Goal: Navigation & Orientation: Understand site structure

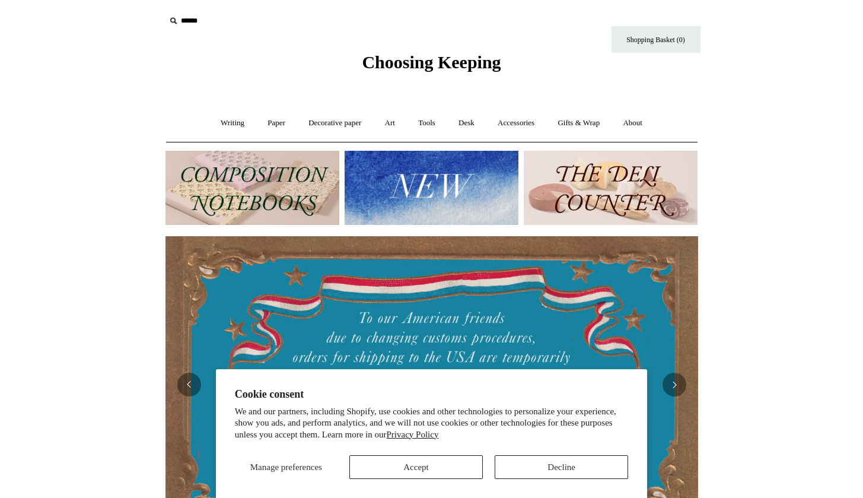
click at [388, 463] on button "Accept" at bounding box center [417, 467] width 134 height 24
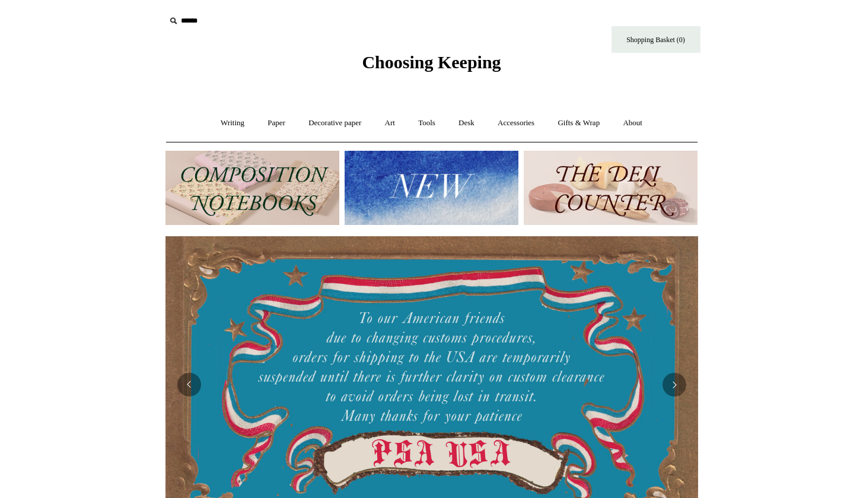
click at [254, 199] on img at bounding box center [253, 188] width 174 height 74
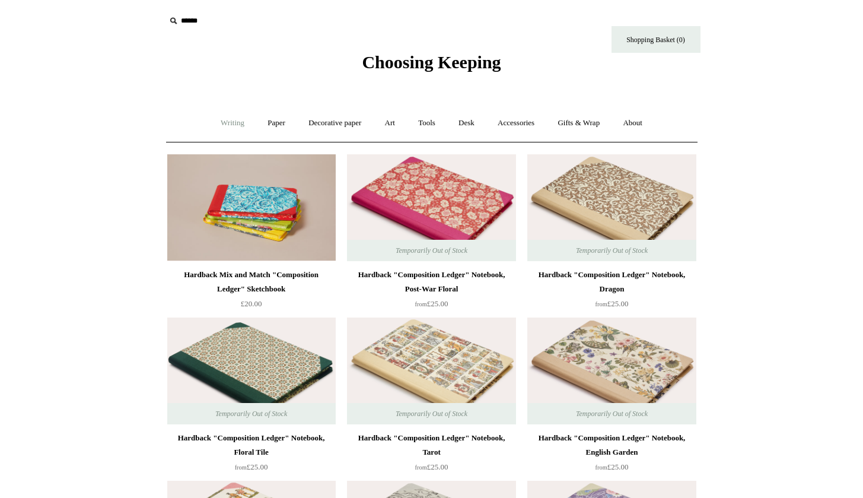
click at [230, 132] on link "Writing +" at bounding box center [232, 122] width 45 height 31
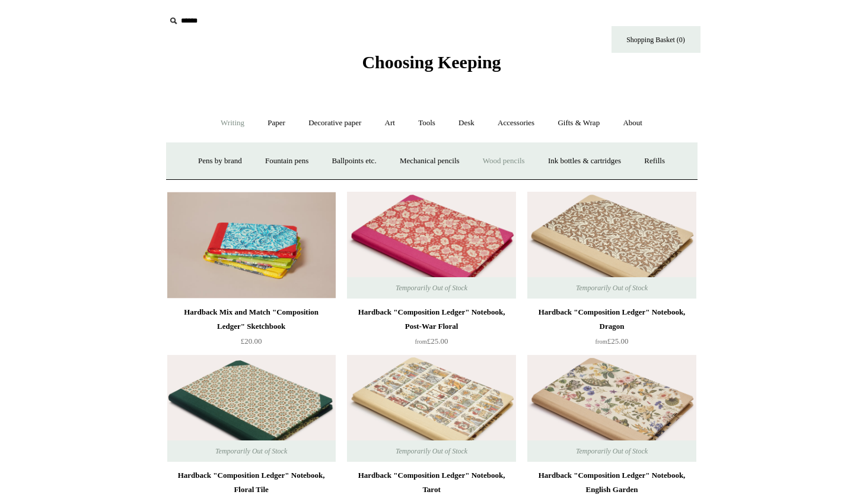
click at [502, 160] on link "Wood pencils +" at bounding box center [503, 160] width 63 height 31
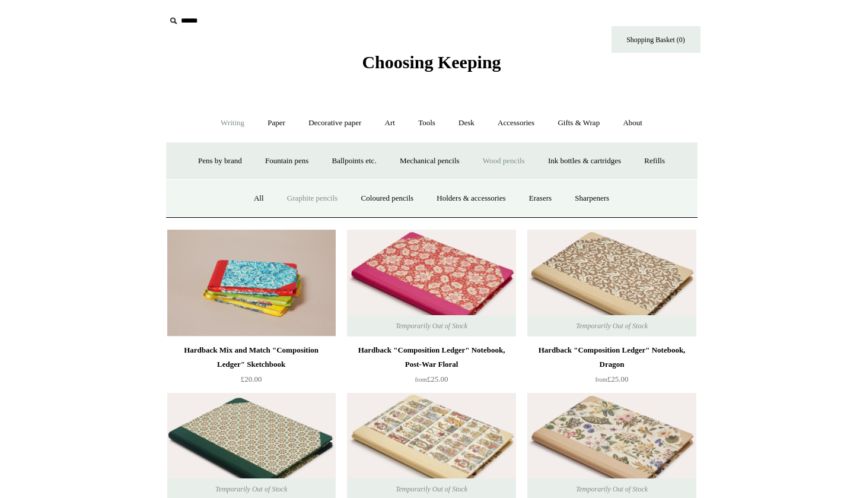
click at [288, 198] on link "Graphite pencils" at bounding box center [313, 198] width 72 height 31
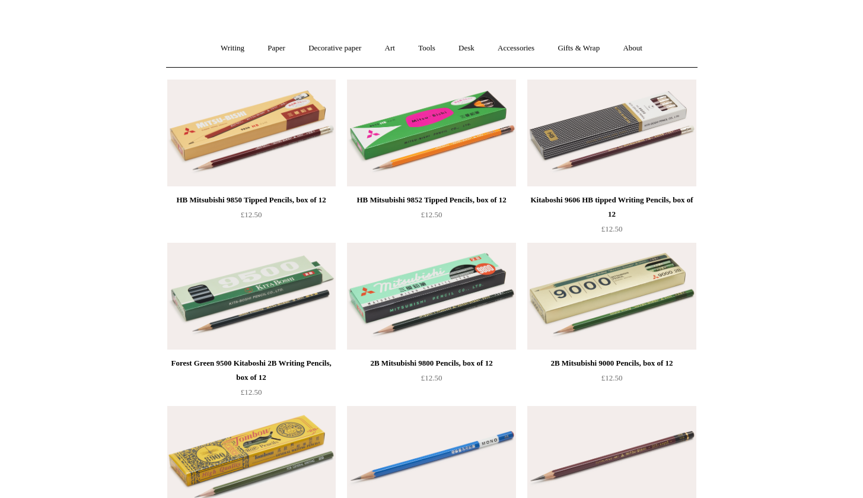
scroll to position [75, 0]
click at [217, 43] on link "Writing +" at bounding box center [232, 48] width 45 height 31
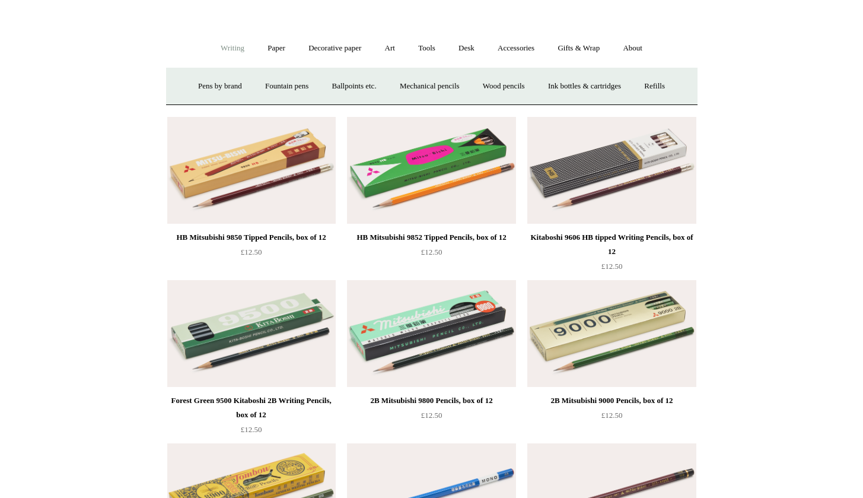
click at [232, 49] on link "Writing -" at bounding box center [232, 48] width 45 height 31
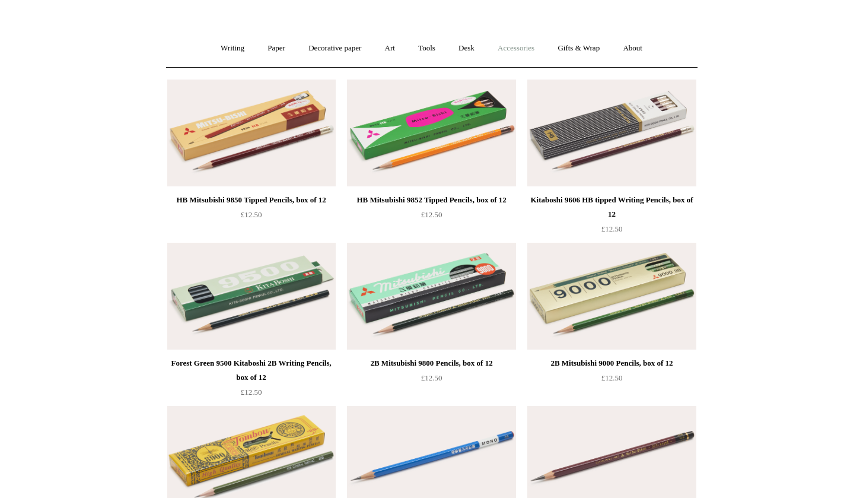
click at [523, 50] on link "Accessories +" at bounding box center [516, 48] width 58 height 31
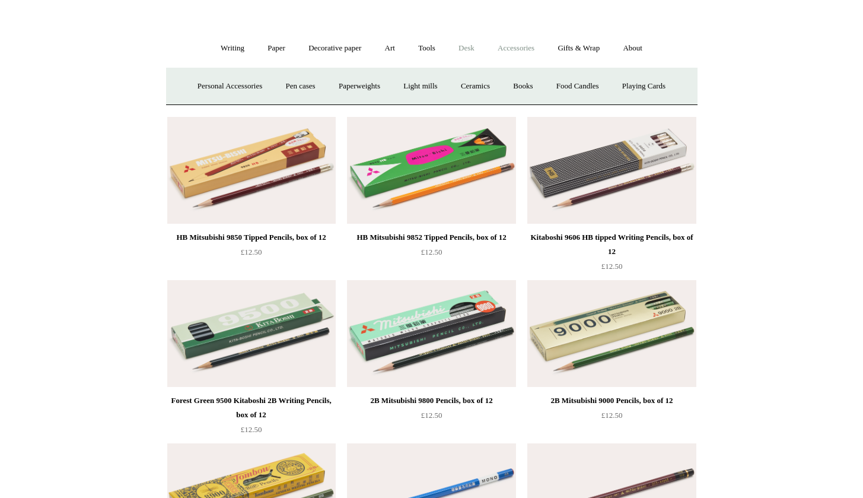
click at [467, 45] on link "Desk +" at bounding box center [466, 48] width 37 height 31
click at [281, 86] on link "Pen pots" at bounding box center [290, 86] width 47 height 31
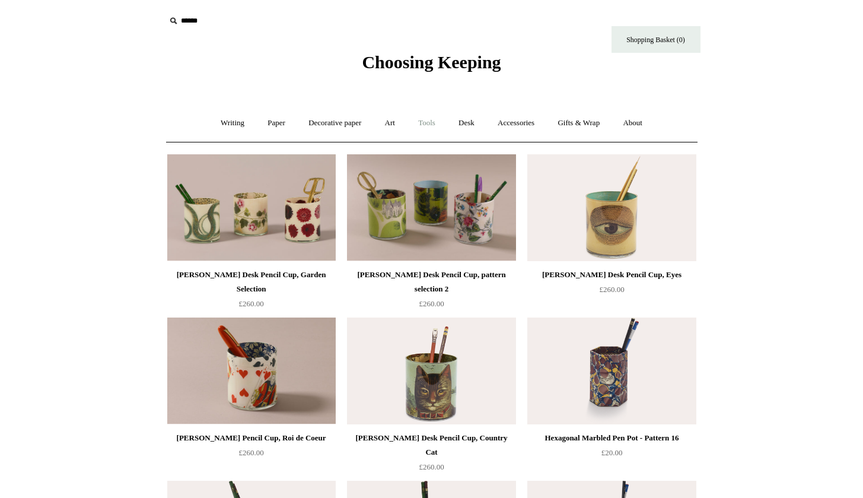
click at [431, 125] on link "Tools +" at bounding box center [427, 122] width 39 height 31
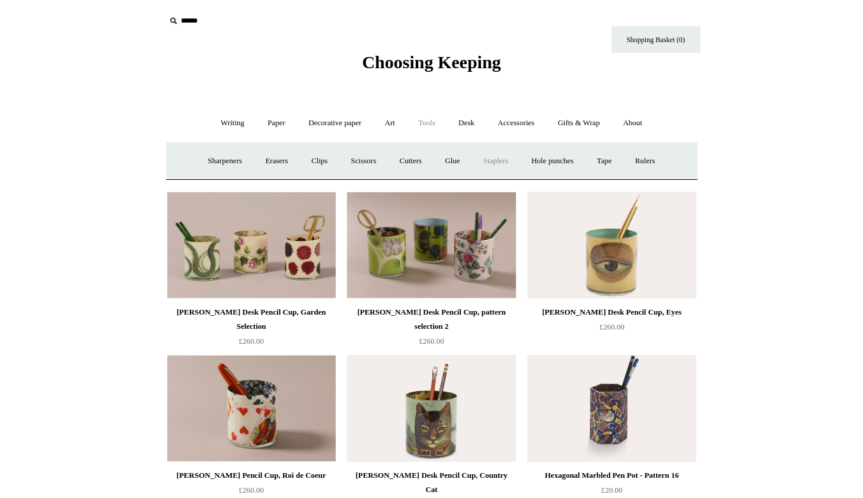
click at [506, 160] on link "Staplers +" at bounding box center [496, 160] width 46 height 31
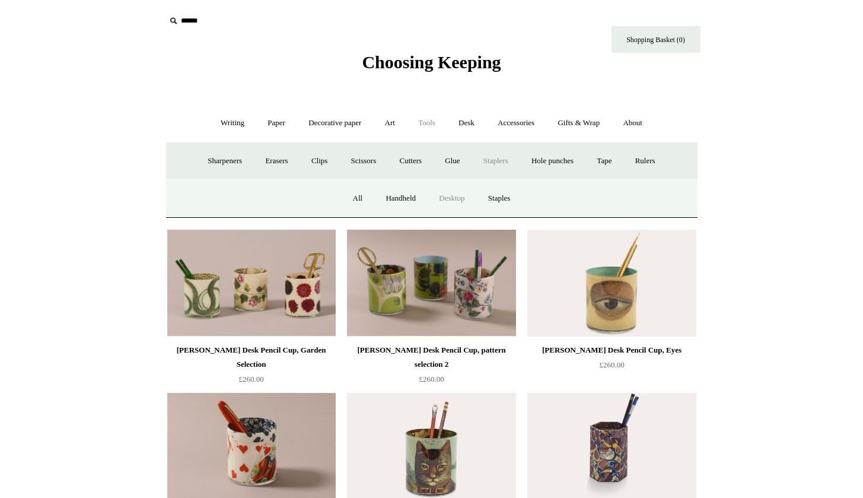
click at [449, 199] on link "Desktop" at bounding box center [451, 198] width 47 height 31
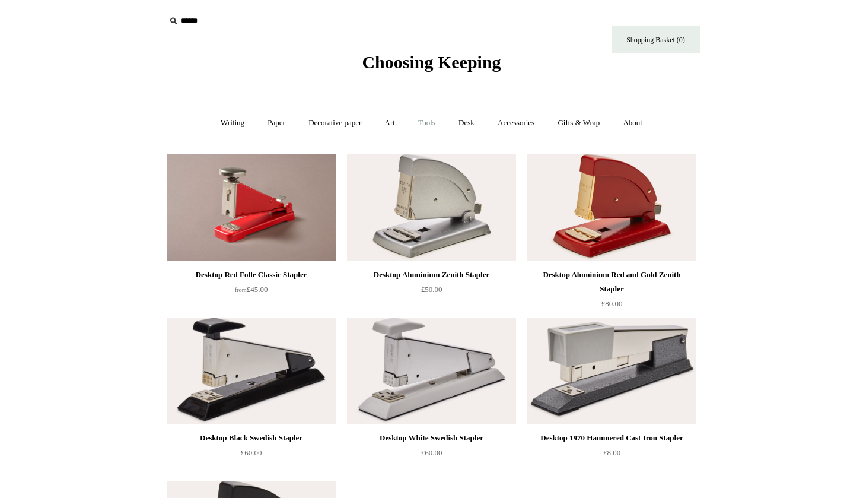
click at [433, 122] on link "Tools +" at bounding box center [427, 122] width 39 height 31
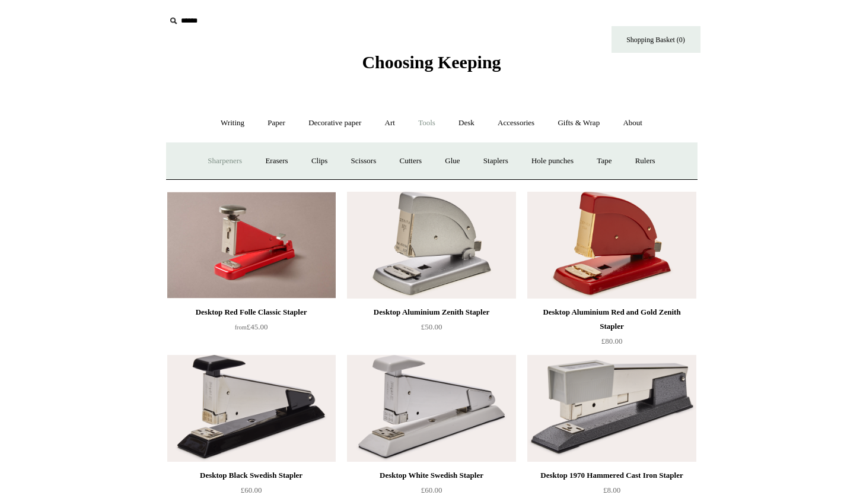
click at [203, 158] on link "Sharpeners" at bounding box center [225, 160] width 56 height 31
